Goal: Use online tool/utility: Utilize a website feature to perform a specific function

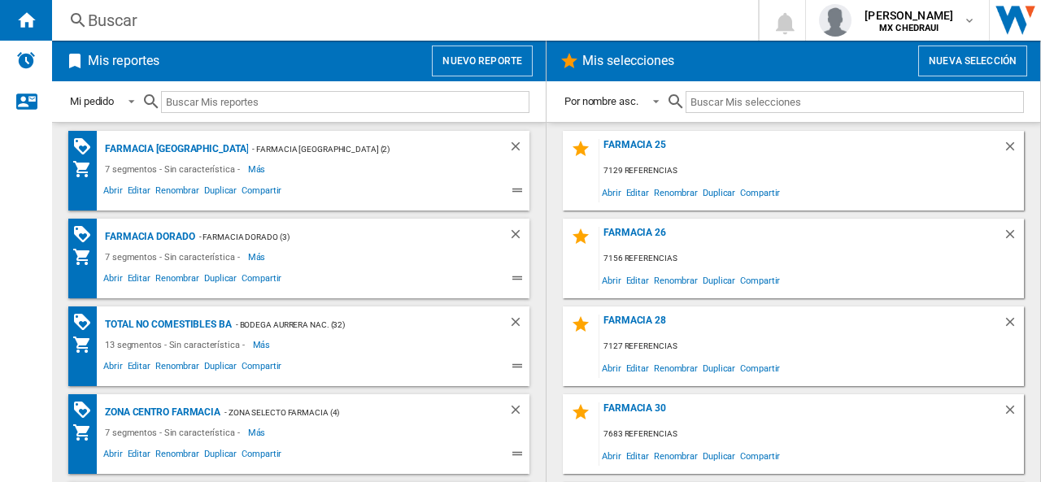
click at [963, 50] on button "Nueva selección" at bounding box center [973, 61] width 109 height 31
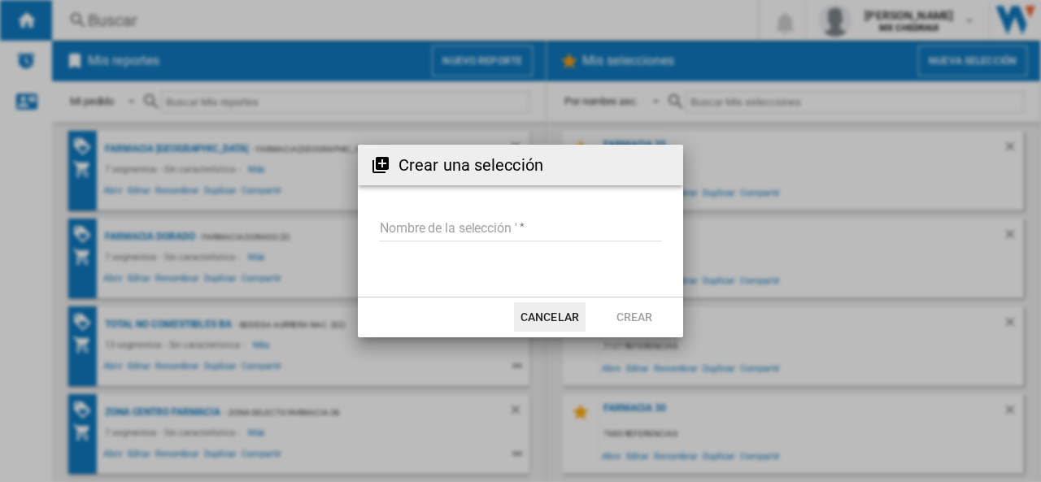
click at [442, 232] on input "Nombre de la selección '" at bounding box center [520, 229] width 283 height 24
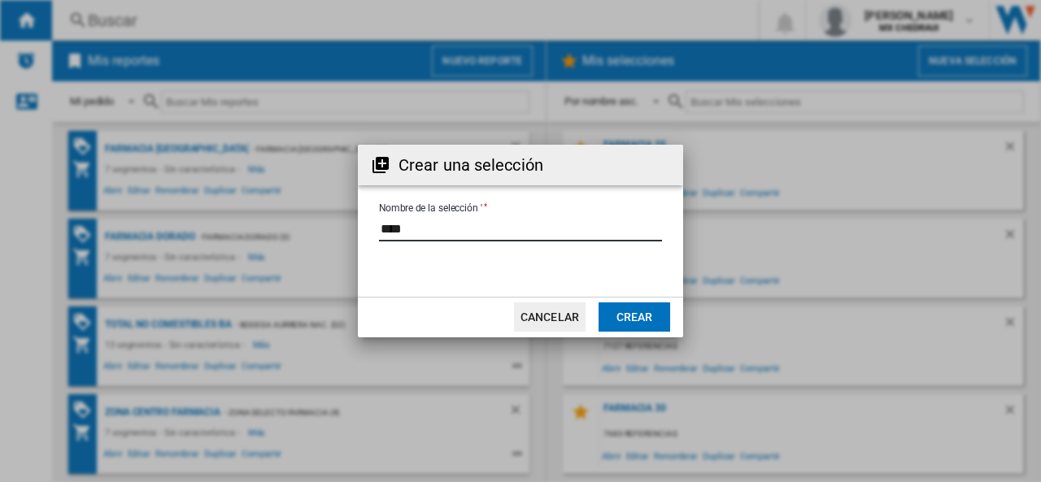
type input "****"
click at [623, 305] on button "Crear" at bounding box center [635, 317] width 72 height 29
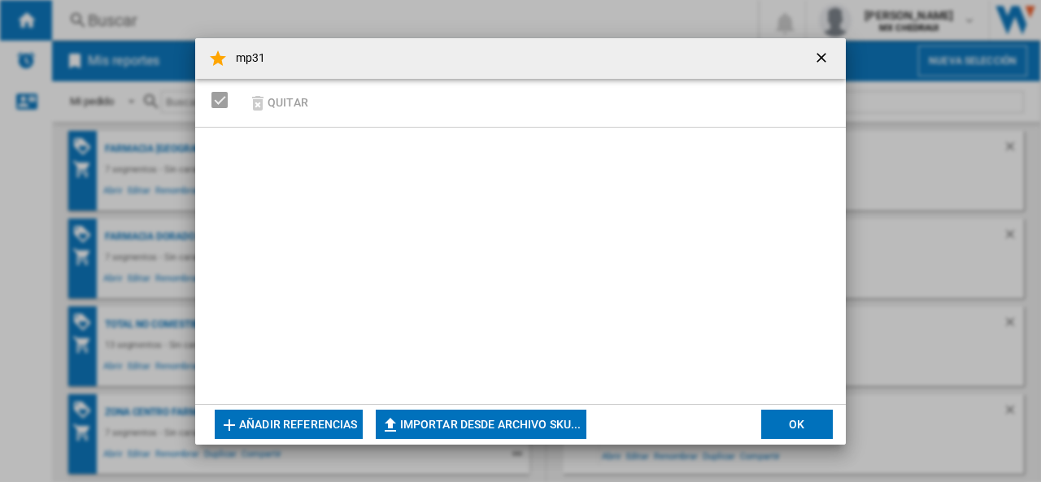
click at [420, 417] on button "Importar desde archivo SKU..." at bounding box center [481, 424] width 211 height 29
type input "**********"
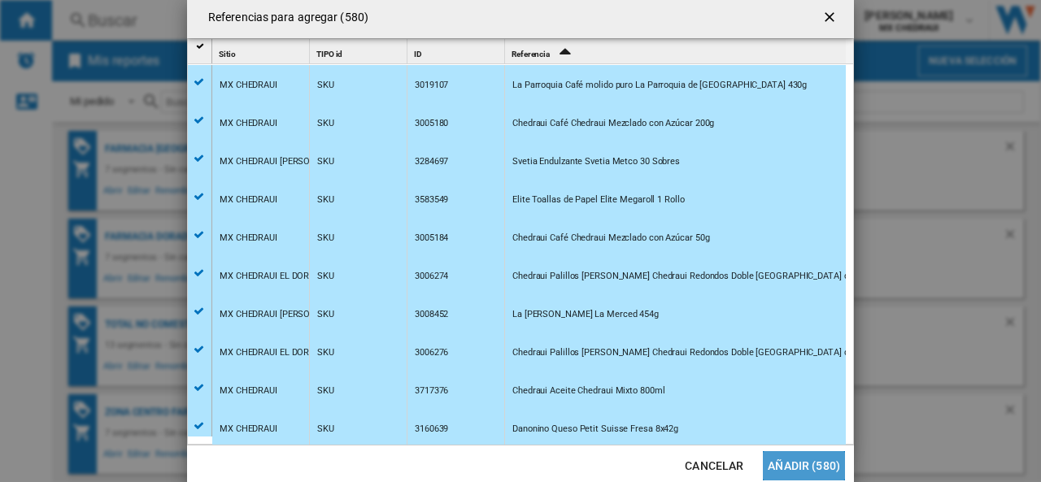
click at [806, 458] on button "Añadir (580)" at bounding box center [804, 466] width 82 height 29
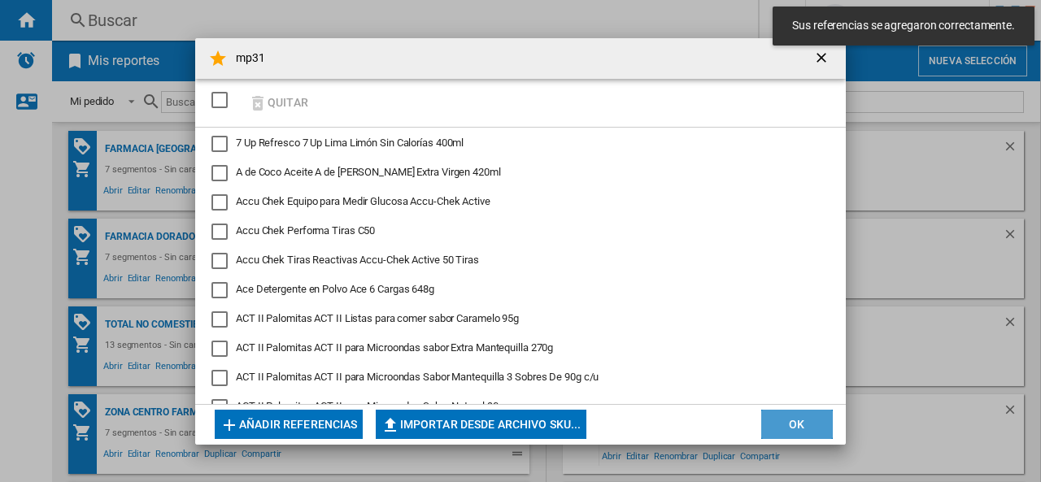
click at [766, 422] on button "OK" at bounding box center [798, 424] width 72 height 29
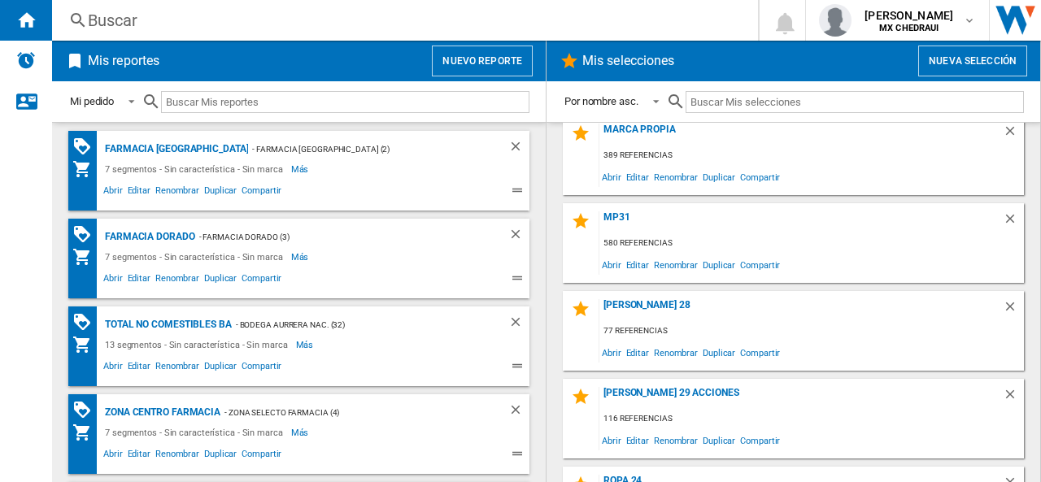
scroll to position [807, 0]
drag, startPoint x: 607, startPoint y: 393, endPoint x: 552, endPoint y: 284, distance: 121.9
click at [552, 284] on md-content "Farmacia 25 7129 referencias Abrir Editar Renombrar Duplicar Compartir Farmacia…" at bounding box center [794, 302] width 494 height 360
click at [619, 258] on span "Abrir" at bounding box center [612, 264] width 24 height 22
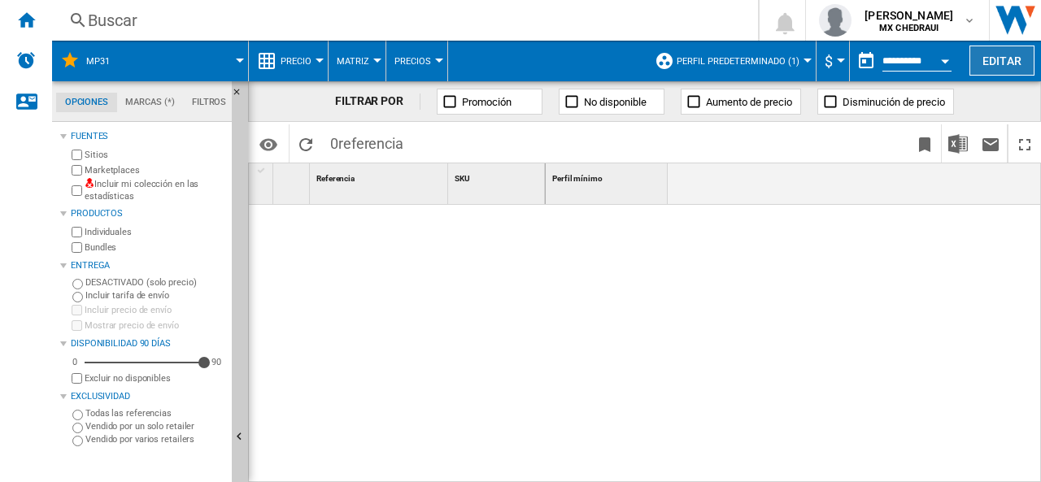
click at [1006, 55] on button "Editar" at bounding box center [1002, 61] width 65 height 30
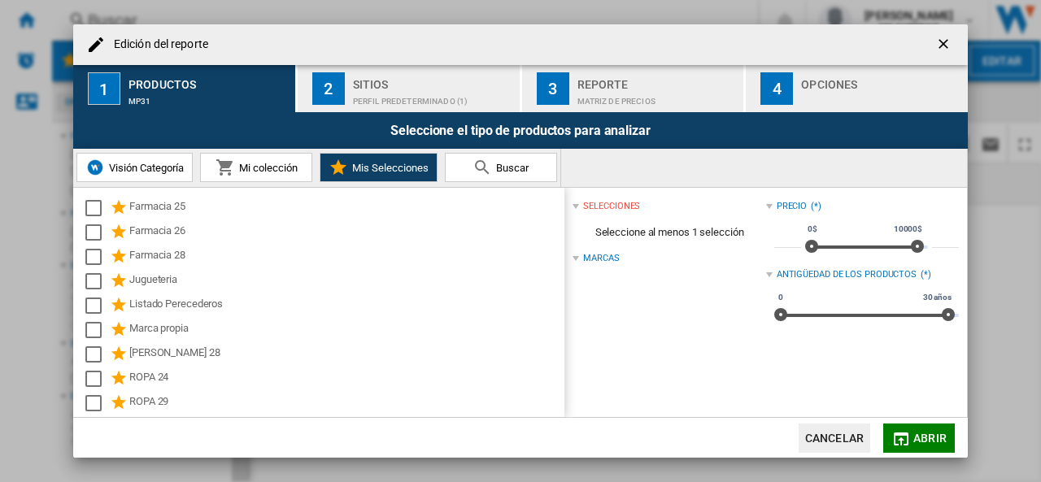
click at [353, 94] on div "Perfil predeterminado (1)" at bounding box center [433, 97] width 160 height 17
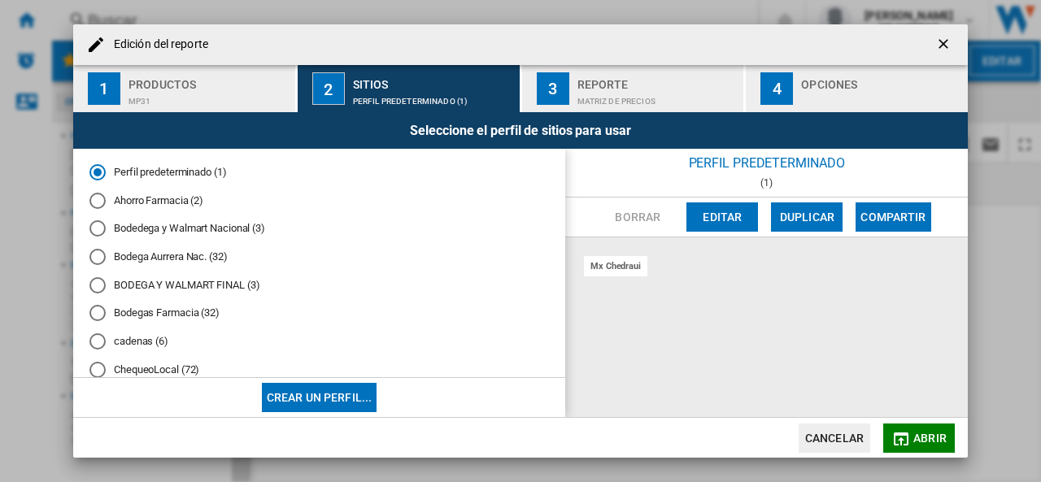
click at [94, 232] on div "Bodedega y Walmart Nacional (3)" at bounding box center [97, 228] width 16 height 16
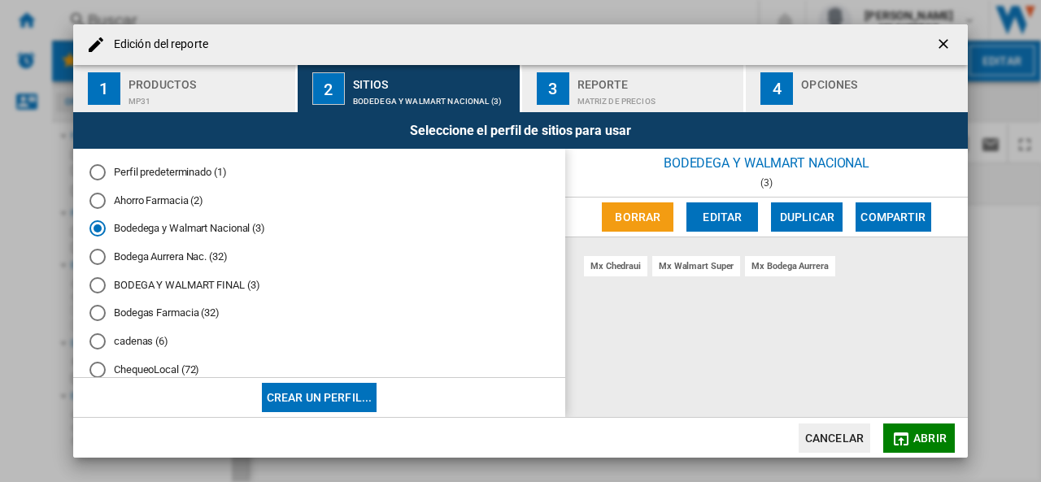
click at [579, 96] on div "Matriz de precios" at bounding box center [658, 97] width 160 height 17
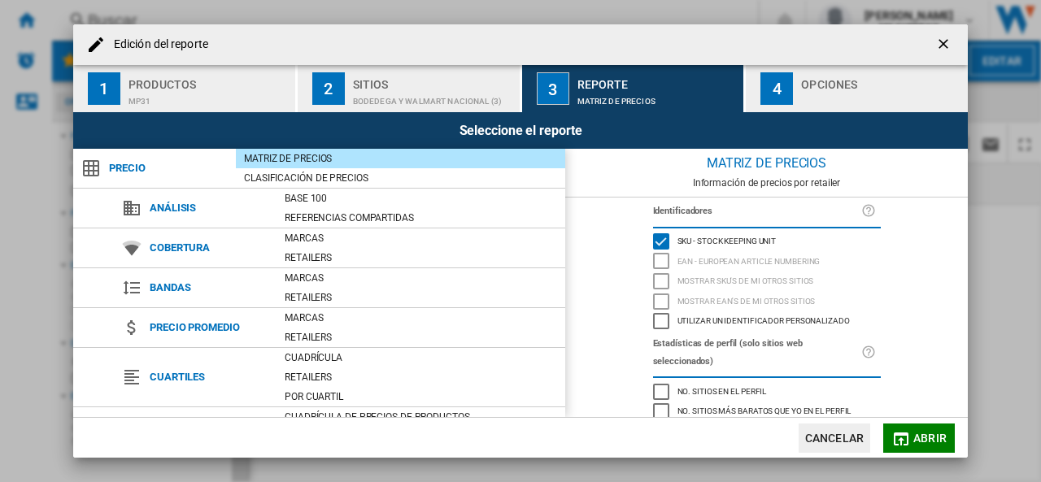
scroll to position [189, 0]
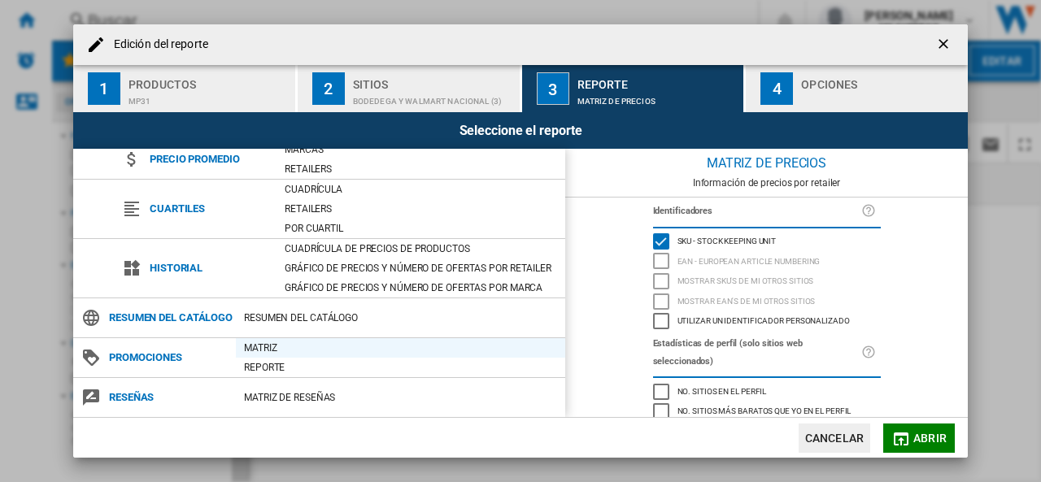
click at [257, 343] on div "Matriz" at bounding box center [401, 348] width 330 height 16
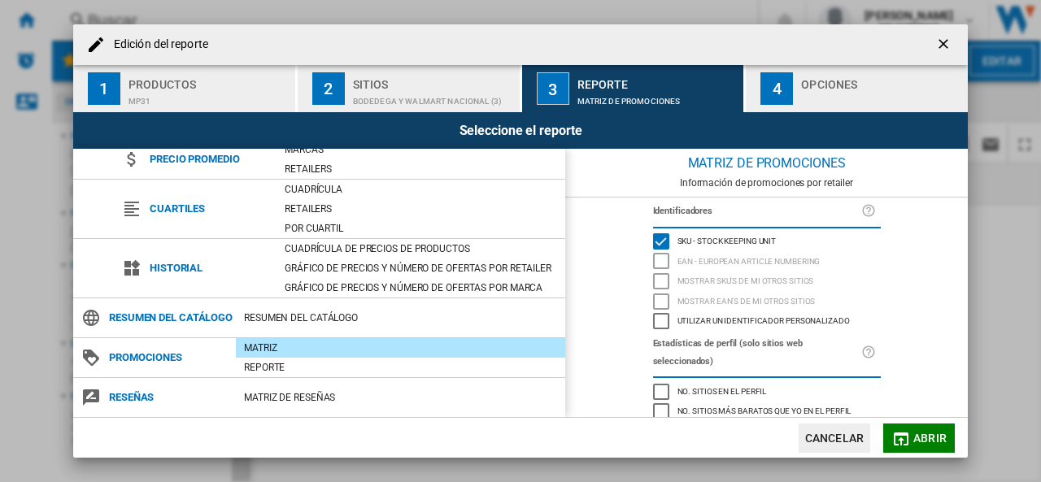
click at [794, 82] on button "4 Opciones" at bounding box center [857, 88] width 222 height 47
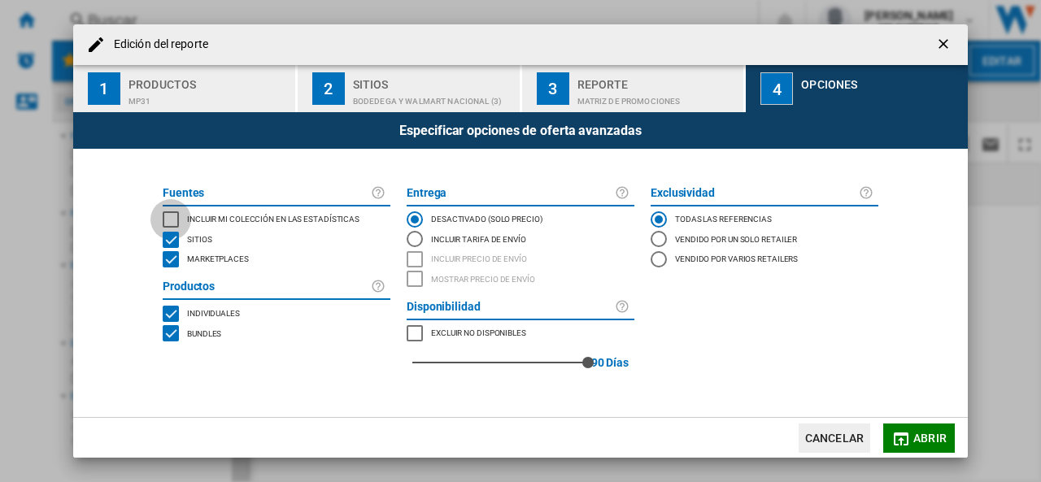
click at [166, 216] on div "INCLUDE MY SITE" at bounding box center [171, 220] width 16 height 16
click at [918, 434] on span "Abrir" at bounding box center [930, 438] width 33 height 13
